Goal: Find specific page/section: Locate a particular part of the current website

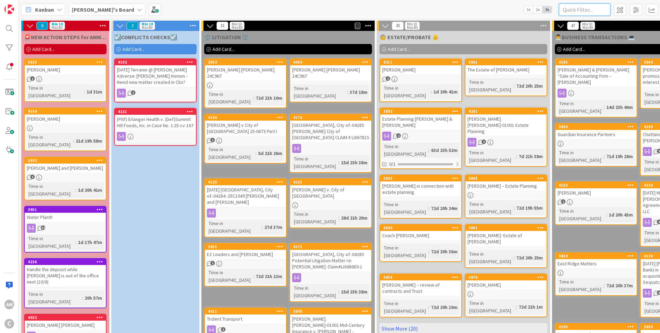
click at [598, 5] on input "text" at bounding box center [585, 9] width 52 height 12
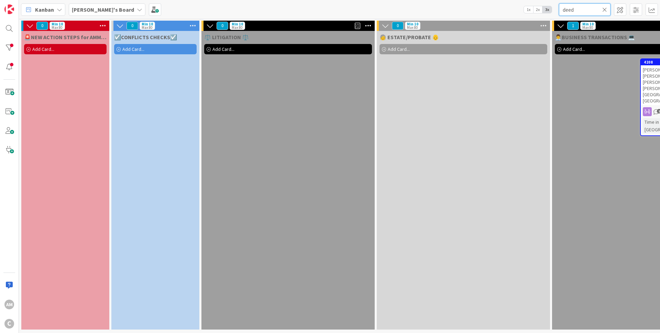
type input "deed"
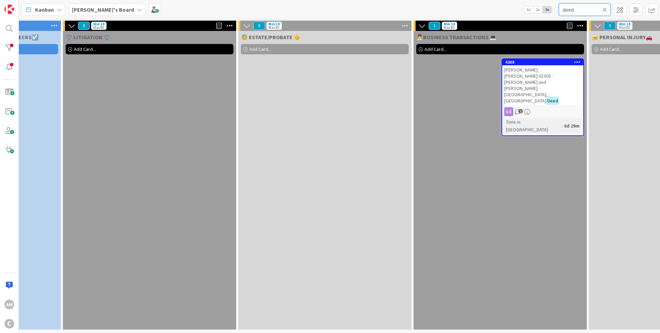
scroll to position [0, 320]
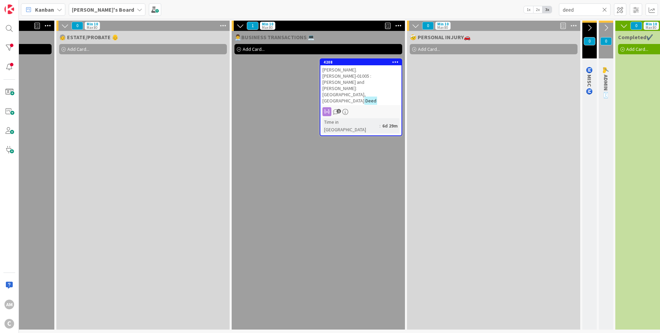
click at [346, 74] on span "[PERSON_NAME].[PERSON_NAME]-01005 : [PERSON_NAME] and [PERSON_NAME]: [GEOGRAPHI…" at bounding box center [346, 85] width 49 height 37
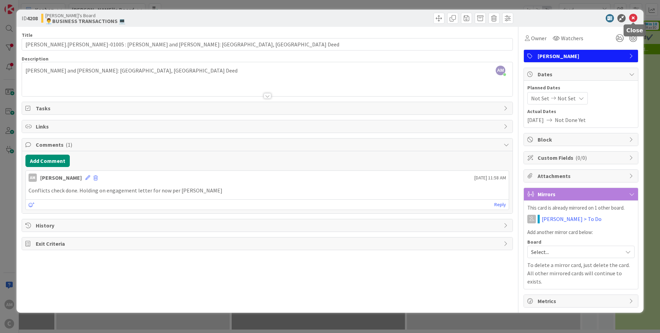
click at [630, 15] on icon at bounding box center [633, 18] width 8 height 8
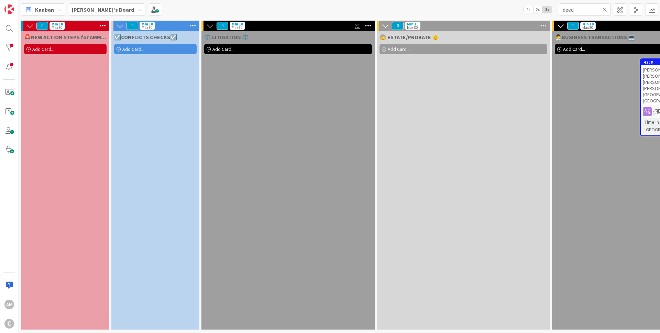
click at [605, 8] on icon at bounding box center [604, 10] width 5 height 6
